Goal: Task Accomplishment & Management: Manage account settings

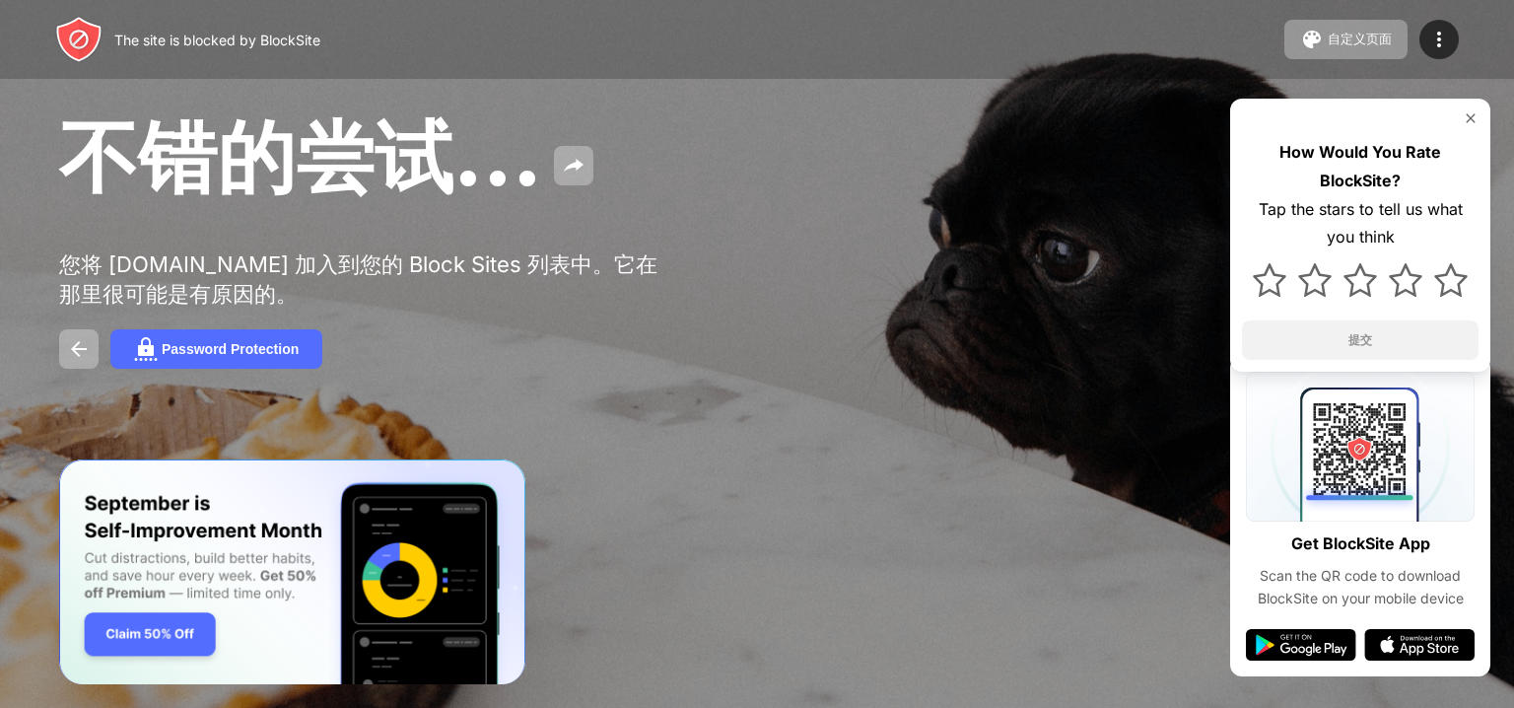
drag, startPoint x: 0, startPoint y: 0, endPoint x: 758, endPoint y: 249, distance: 797.8
click at [716, 272] on div "不错的尝试... 您将 [DOMAIN_NAME] 加入到您的 Block Sites 列表中。它在那里很可能是有原因的。 Password Protecti…" at bounding box center [757, 237] width 1514 height 475
click at [1427, 34] on img at bounding box center [1439, 40] width 24 height 24
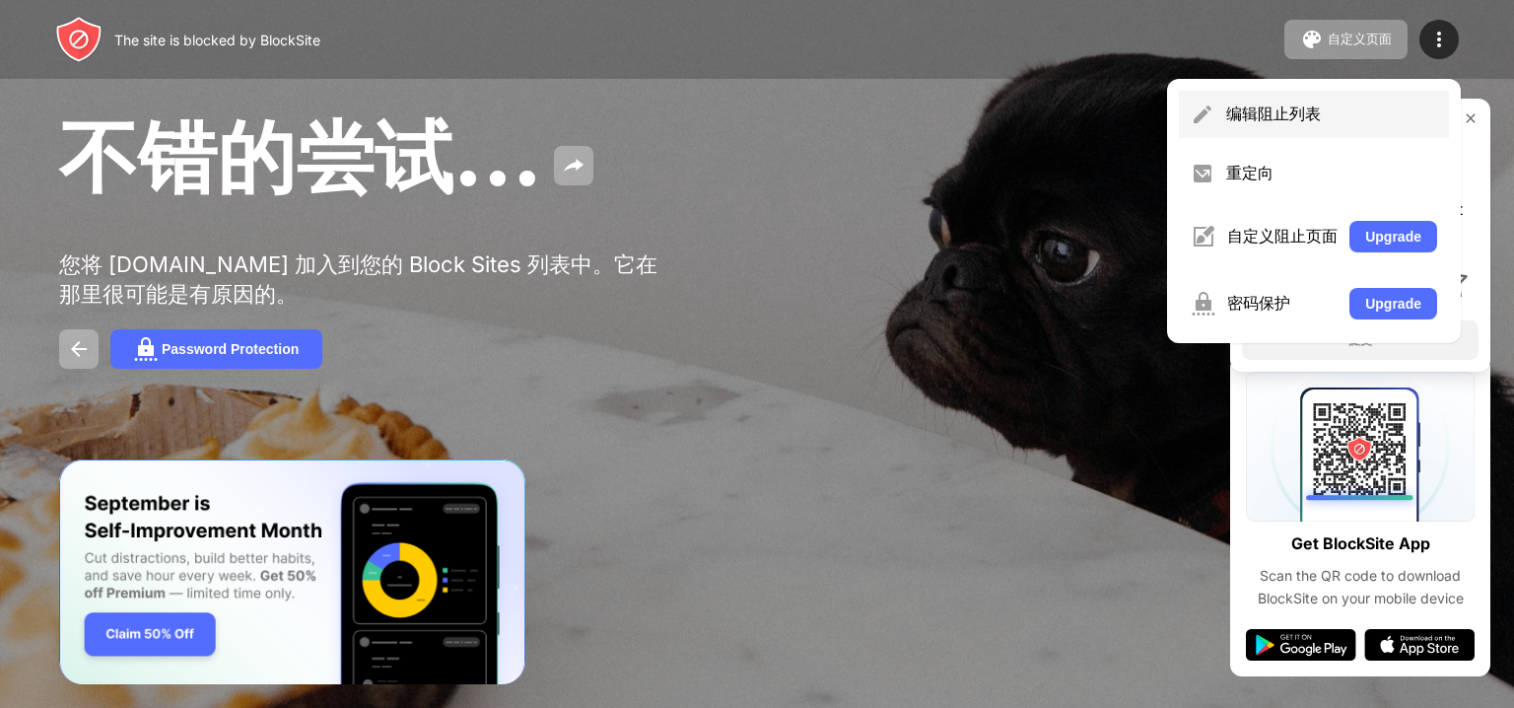
click at [1274, 111] on div "编辑阻止列表" at bounding box center [1331, 114] width 211 height 22
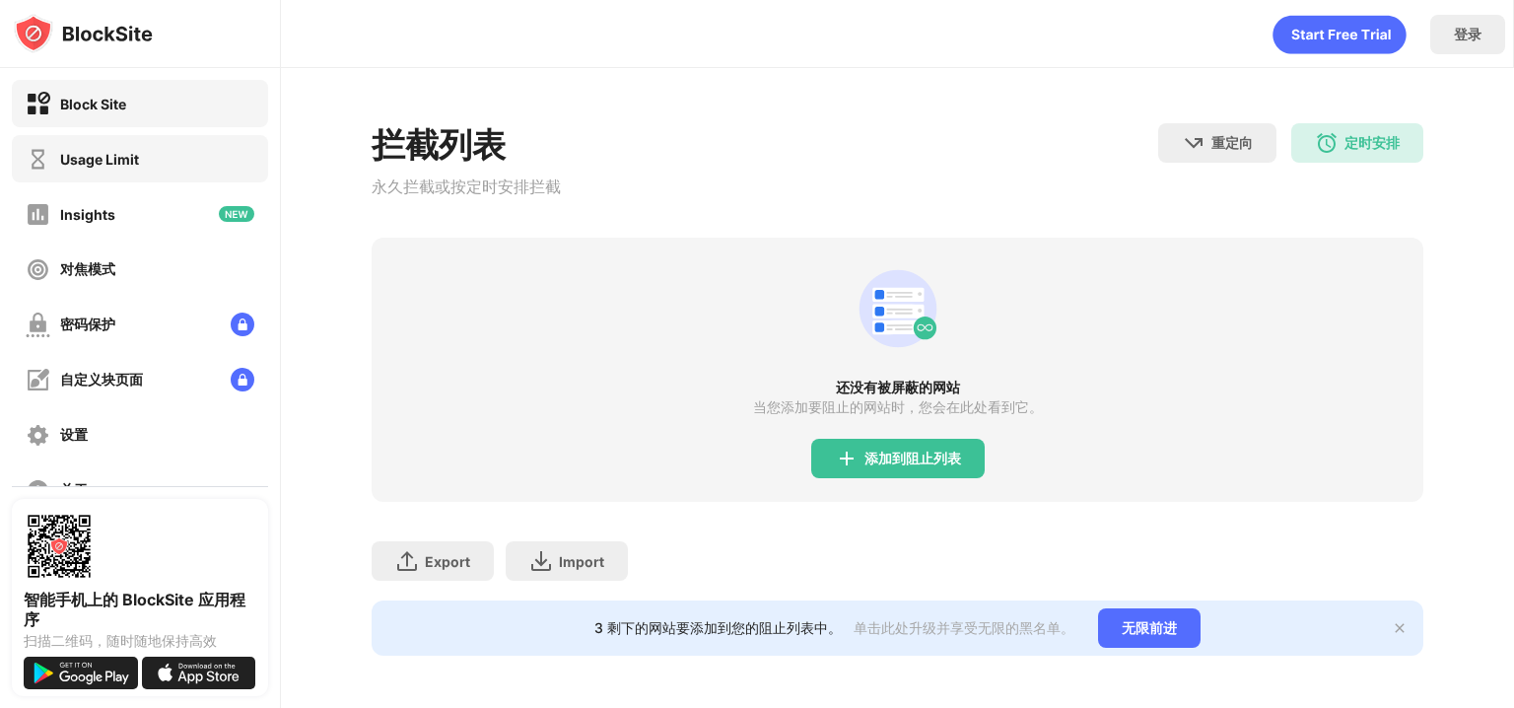
click at [138, 155] on div "Usage Limit" at bounding box center [99, 159] width 79 height 17
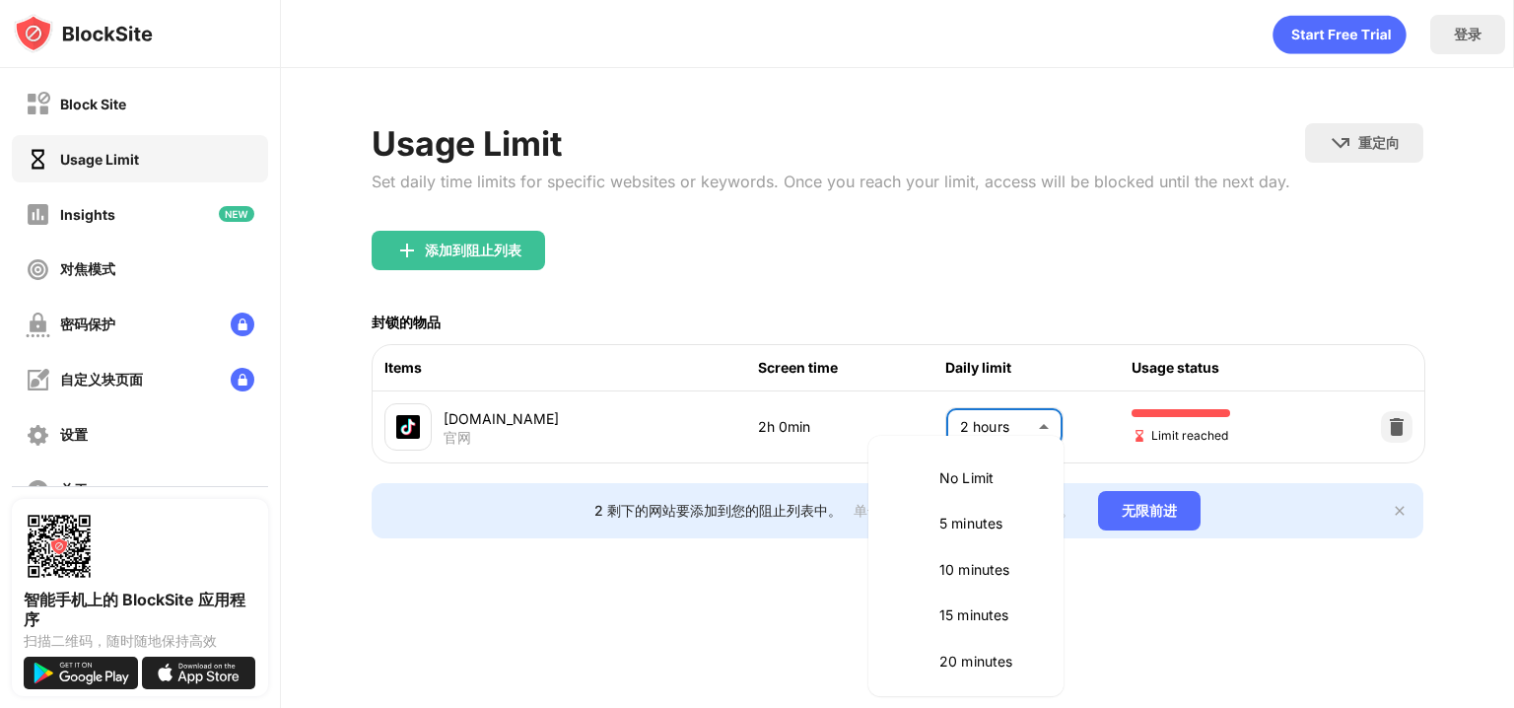
click at [998, 428] on body "Block Site Usage Limit Insights 对焦模式 密码保护 自定义块页面 设置 关于 封锁 与其他设备同步 已禁用 智能手机上的 Bl…" at bounding box center [757, 354] width 1514 height 708
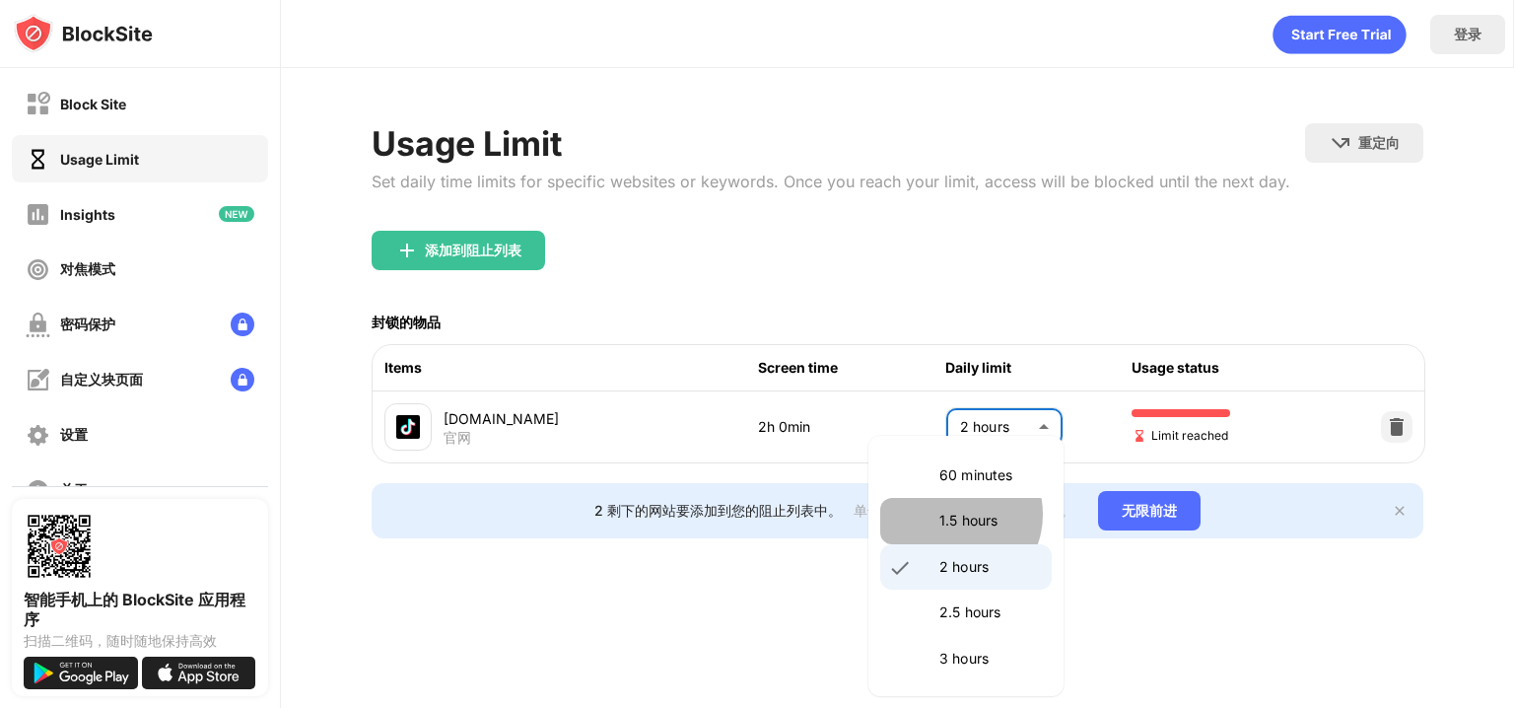
click at [953, 512] on p "1.5 hours" at bounding box center [989, 520] width 101 height 22
type input "**"
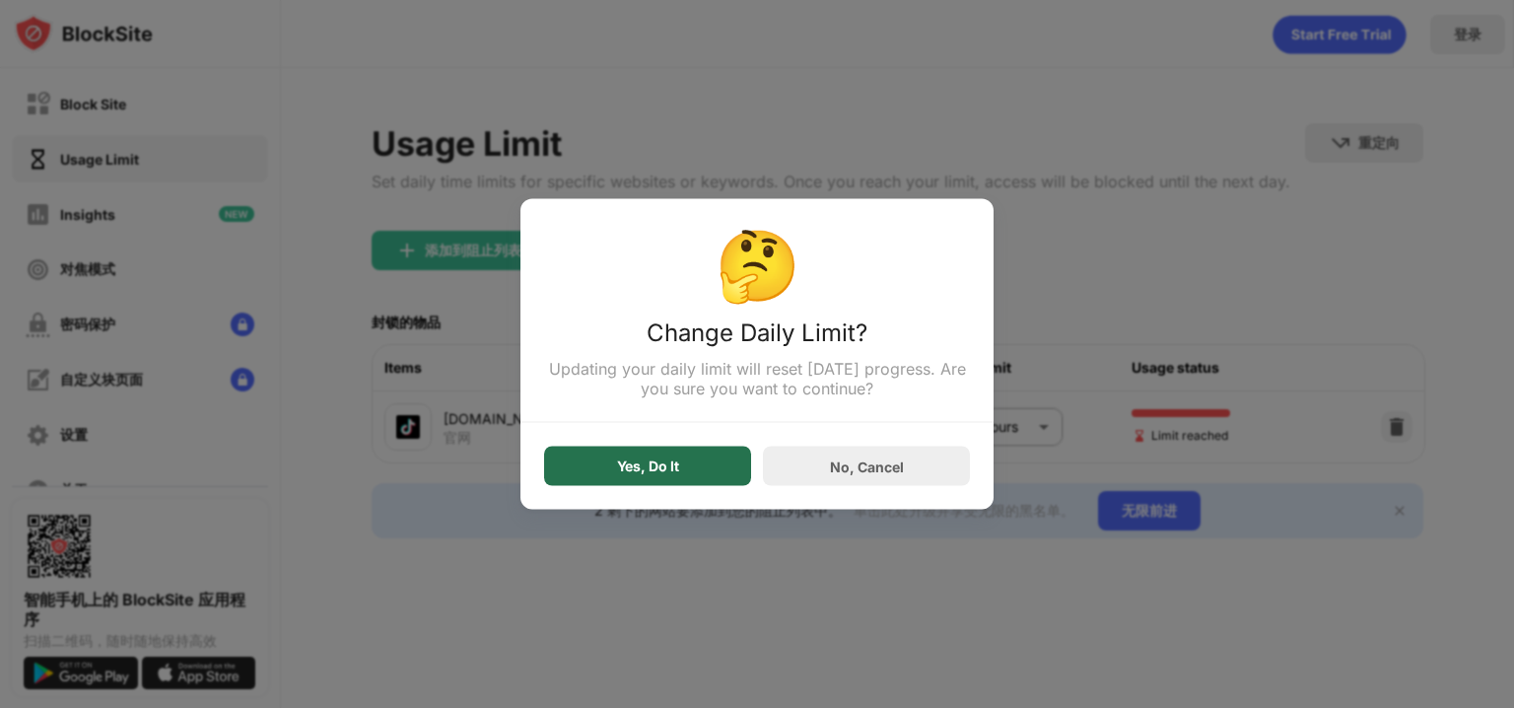
click at [666, 448] on div "Yes, Do It" at bounding box center [647, 465] width 207 height 39
